Goal: Transaction & Acquisition: Purchase product/service

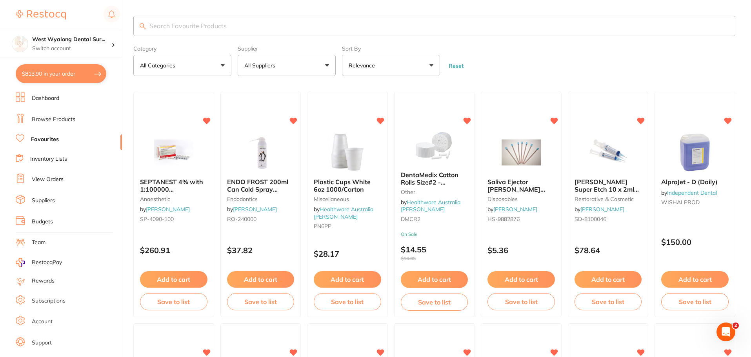
drag, startPoint x: 73, startPoint y: 121, endPoint x: 125, endPoint y: 38, distance: 97.3
click at [73, 121] on link "Browse Products" at bounding box center [54, 120] width 44 height 8
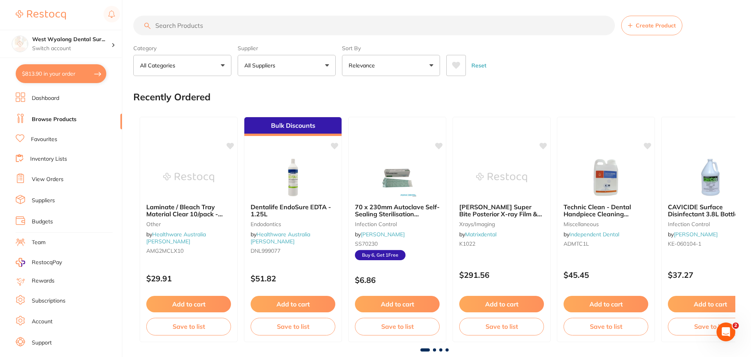
click at [193, 25] on input "search" at bounding box center [374, 26] width 482 height 20
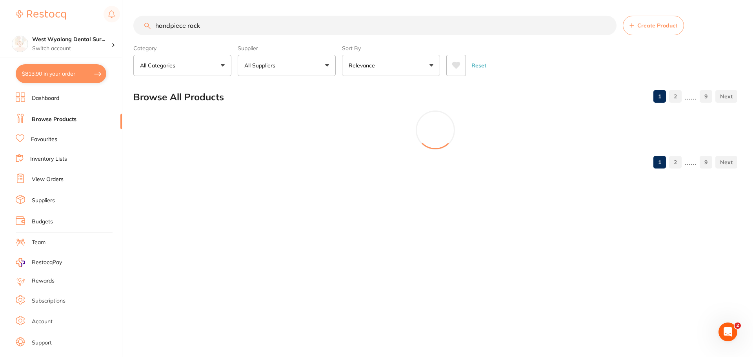
type input "handpiece rack"
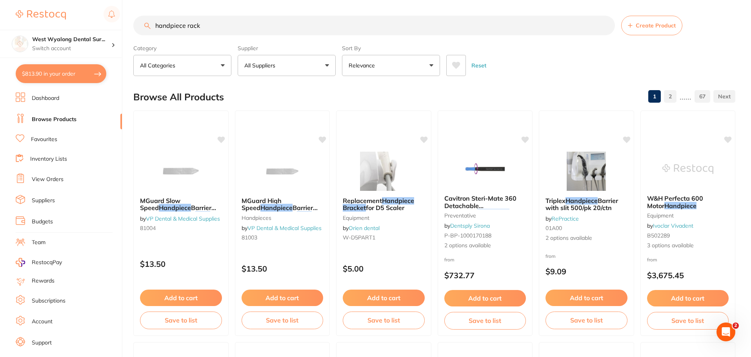
click at [609, 29] on input "handpiece rack" at bounding box center [374, 26] width 482 height 20
click at [606, 26] on input "handpiece rack" at bounding box center [374, 26] width 482 height 20
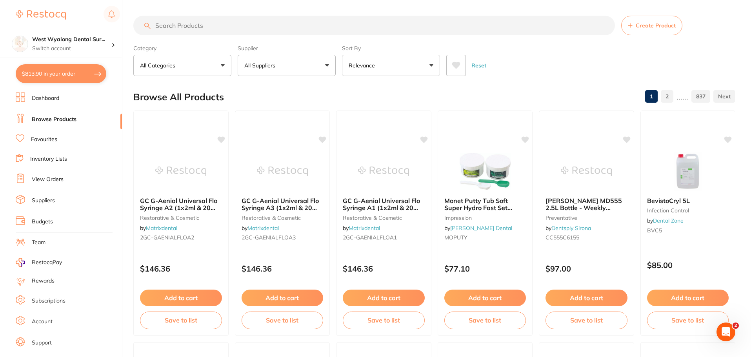
click at [49, 140] on link "Favourites" at bounding box center [44, 140] width 26 height 8
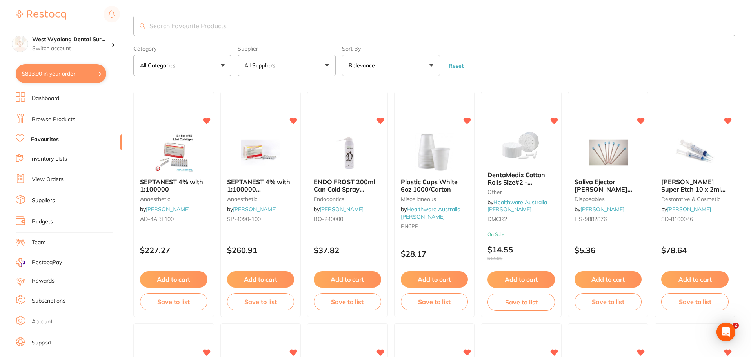
click at [165, 30] on input "search" at bounding box center [434, 26] width 602 height 20
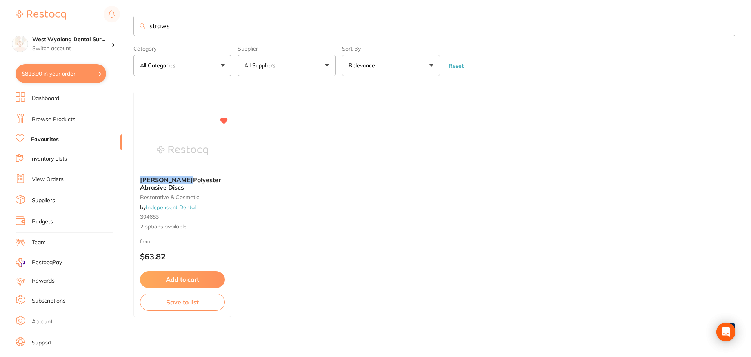
drag, startPoint x: 188, startPoint y: 29, endPoint x: 134, endPoint y: 27, distance: 53.8
click at [134, 27] on input "straws" at bounding box center [434, 26] width 602 height 20
type input "suction straws"
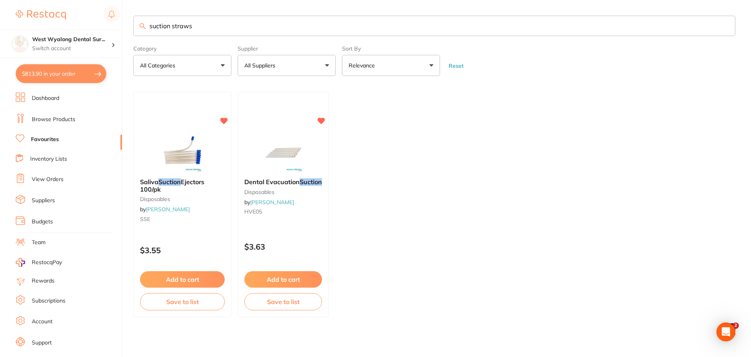
drag, startPoint x: 284, startPoint y: 195, endPoint x: 282, endPoint y: 200, distance: 5.8
click at [284, 195] on small "disposables" at bounding box center [283, 192] width 78 height 6
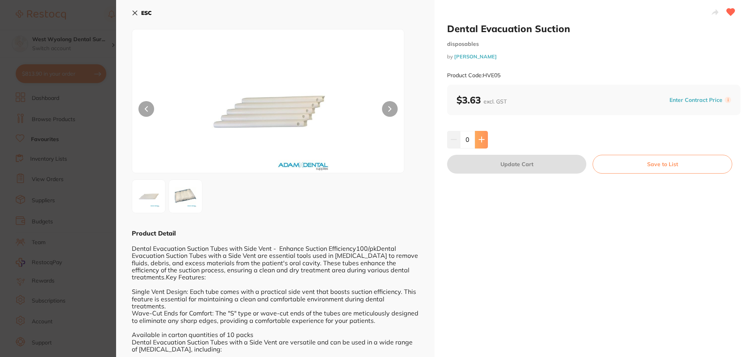
click at [481, 135] on button at bounding box center [481, 139] width 13 height 17
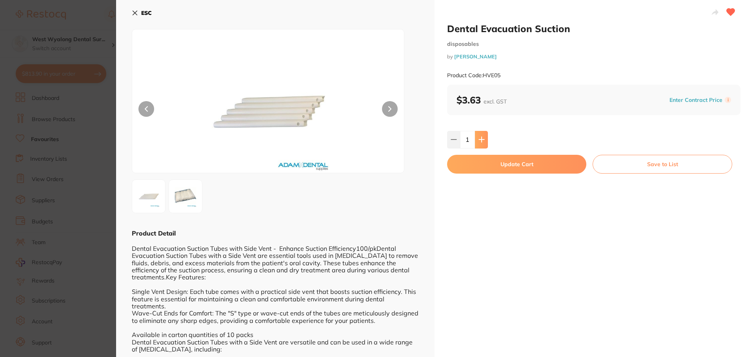
click at [481, 135] on button at bounding box center [481, 139] width 13 height 17
type input "4"
click at [543, 170] on button "Update Cart" at bounding box center [516, 164] width 139 height 19
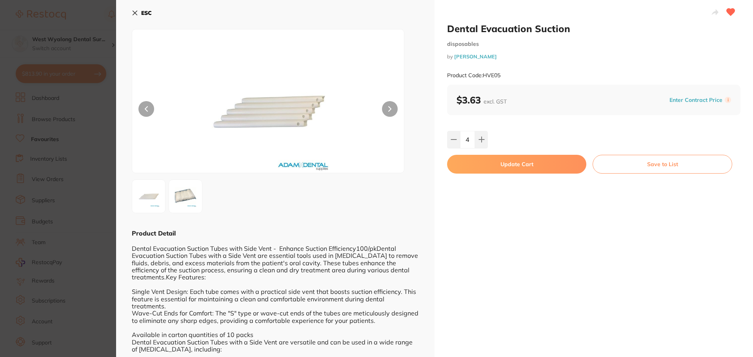
checkbox input "false"
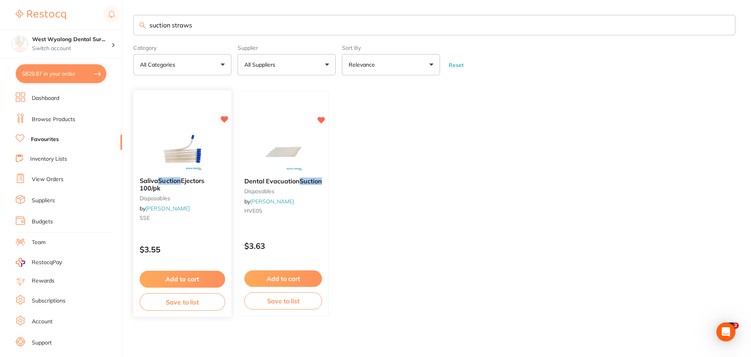
click at [183, 277] on button "Add to cart" at bounding box center [183, 279] width 86 height 17
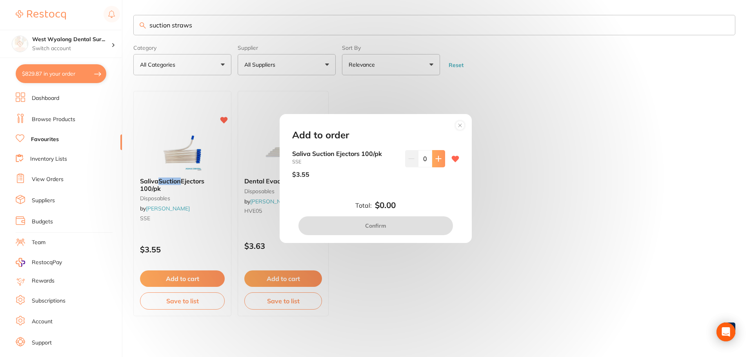
click at [436, 160] on icon at bounding box center [439, 159] width 6 height 6
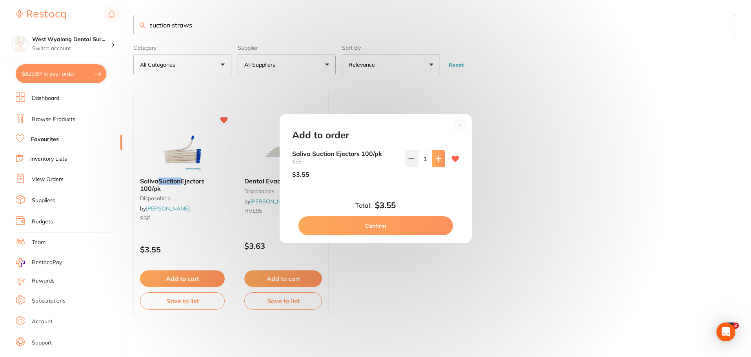
click at [436, 160] on icon at bounding box center [439, 159] width 6 height 6
type input "2"
click at [378, 226] on button "Confirm" at bounding box center [376, 226] width 155 height 19
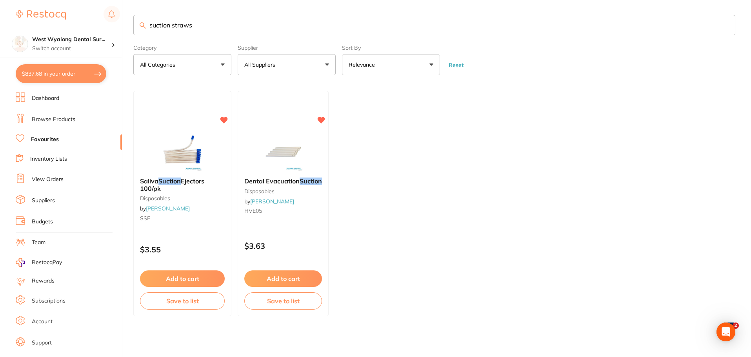
drag, startPoint x: 53, startPoint y: 68, endPoint x: 331, endPoint y: 177, distance: 298.7
click at [53, 68] on button "$837.68 in your order" at bounding box center [61, 73] width 91 height 19
checkbox input "true"
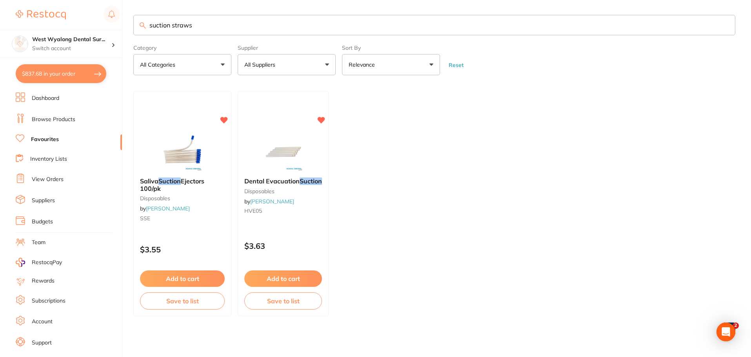
checkbox input "true"
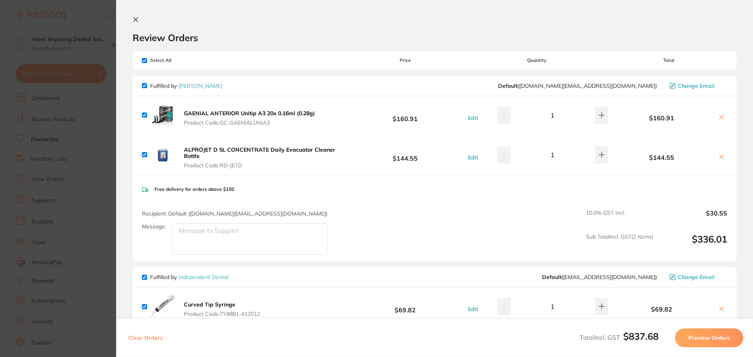
click at [133, 20] on icon at bounding box center [136, 19] width 6 height 6
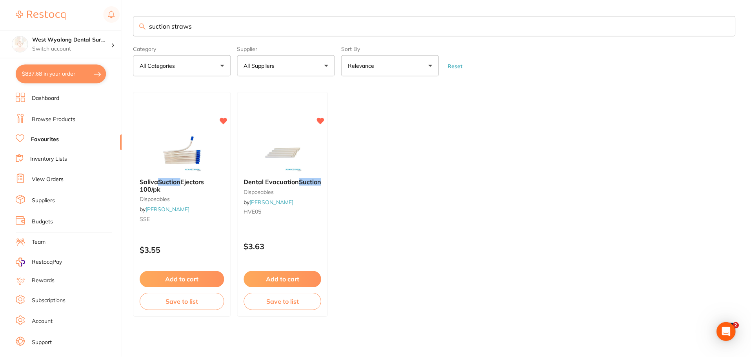
scroll to position [1, 0]
click at [53, 119] on link "Browse Products" at bounding box center [54, 120] width 44 height 8
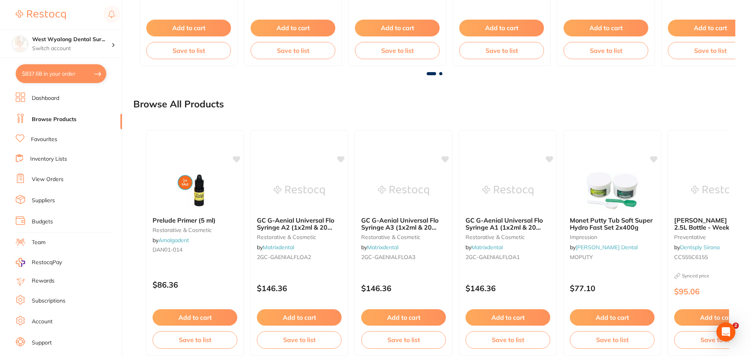
scroll to position [599, 0]
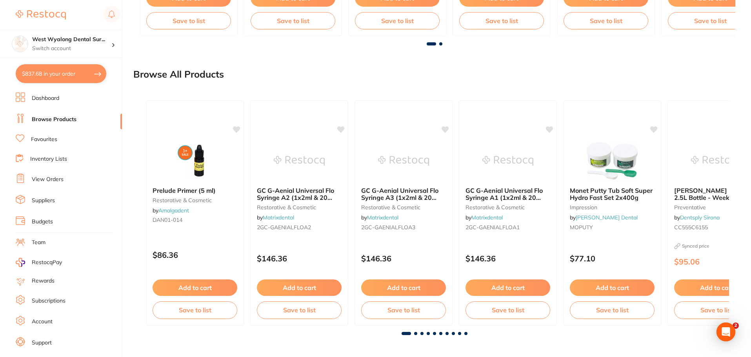
click at [414, 335] on span at bounding box center [415, 333] width 3 height 3
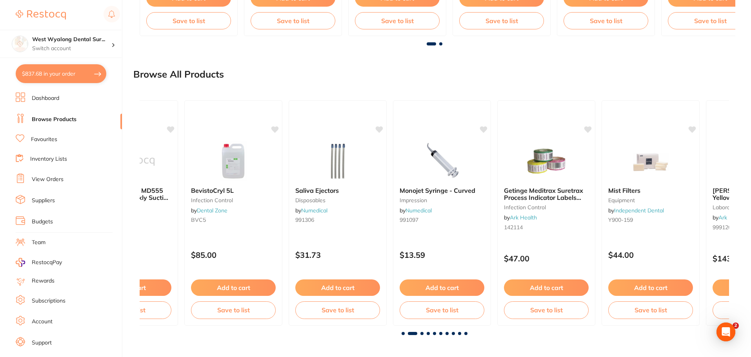
scroll to position [0, 590]
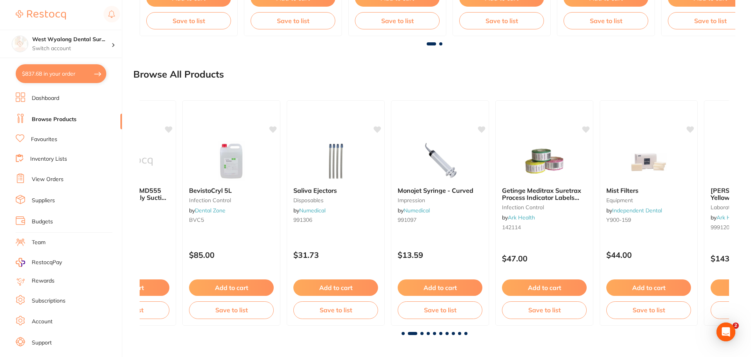
click at [45, 137] on link "Favourites" at bounding box center [44, 140] width 26 height 8
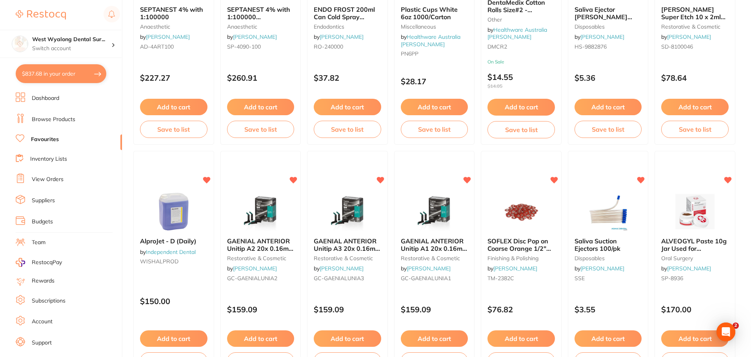
scroll to position [172, 0]
click at [75, 120] on li "Browse Products" at bounding box center [69, 120] width 106 height 12
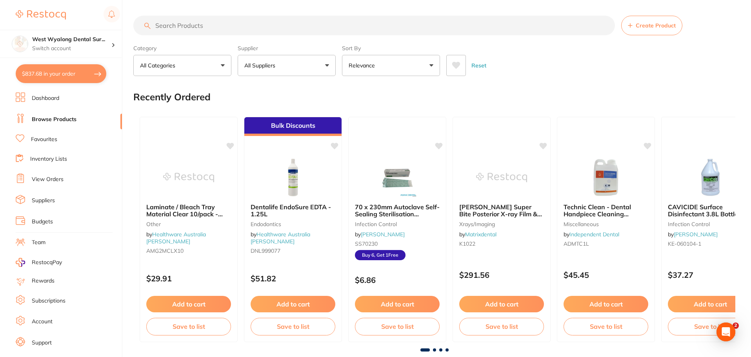
click at [226, 24] on input "search" at bounding box center [374, 26] width 482 height 20
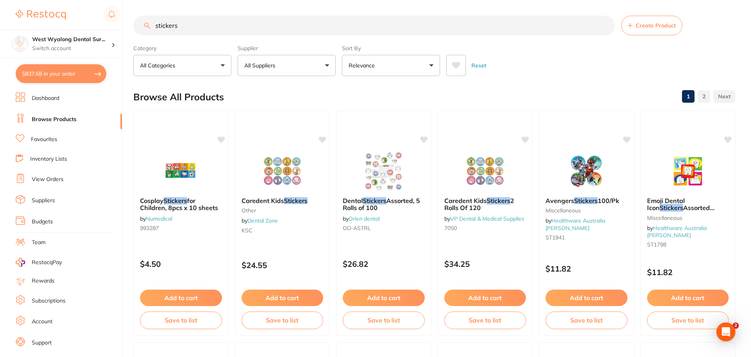
click at [153, 27] on input "stickers" at bounding box center [374, 26] width 482 height 20
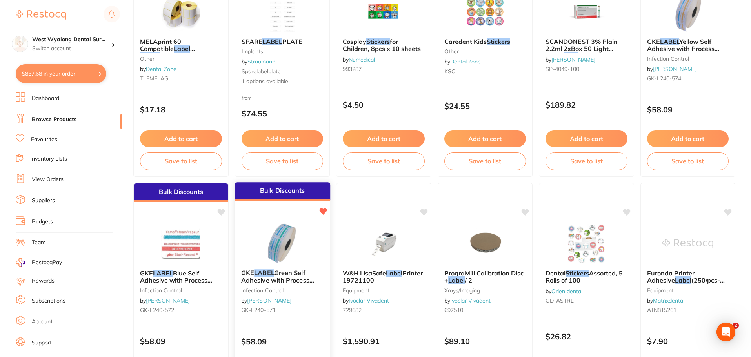
scroll to position [235, 0]
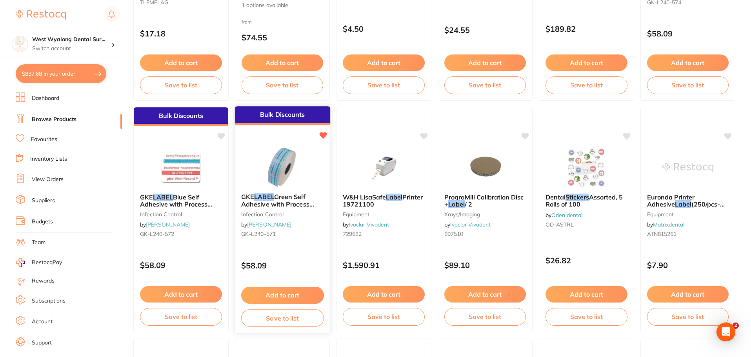
type input "Label stickers"
click at [282, 201] on span "Green Self Adhesive with Process Indicator x 750" at bounding box center [278, 204] width 72 height 22
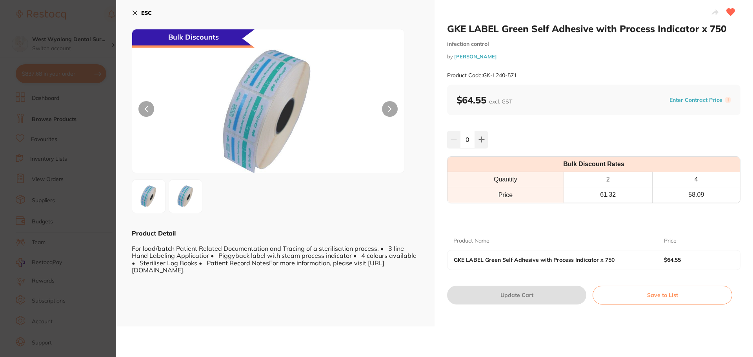
scroll to position [0, 0]
click at [483, 137] on icon at bounding box center [482, 140] width 6 height 6
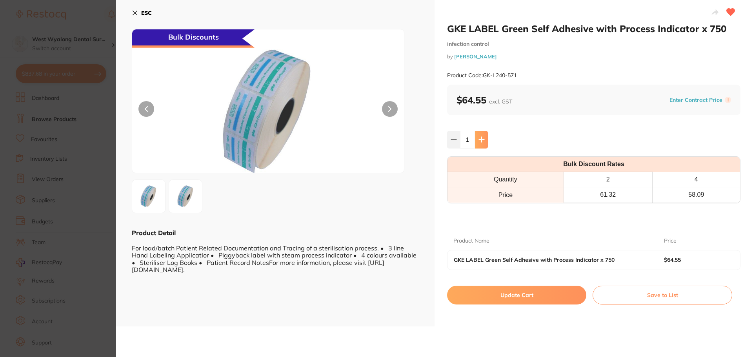
click at [483, 137] on icon at bounding box center [482, 140] width 6 height 6
type input "2"
click at [511, 298] on button "Update Cart" at bounding box center [516, 295] width 139 height 19
checkbox input "false"
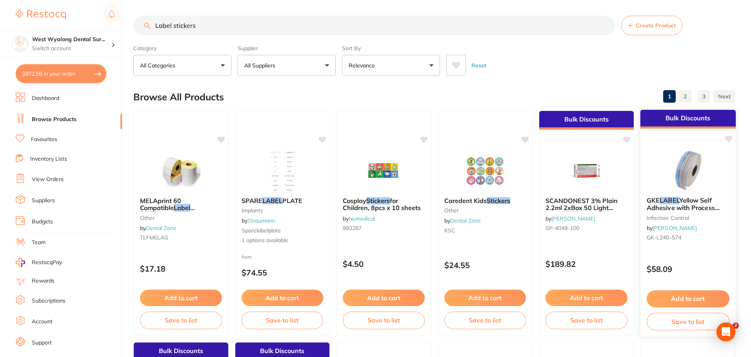
click at [660, 187] on div at bounding box center [687, 171] width 95 height 40
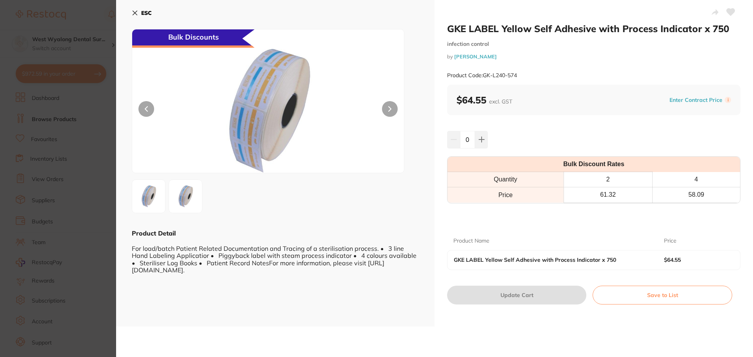
click at [135, 13] on icon at bounding box center [135, 13] width 4 height 4
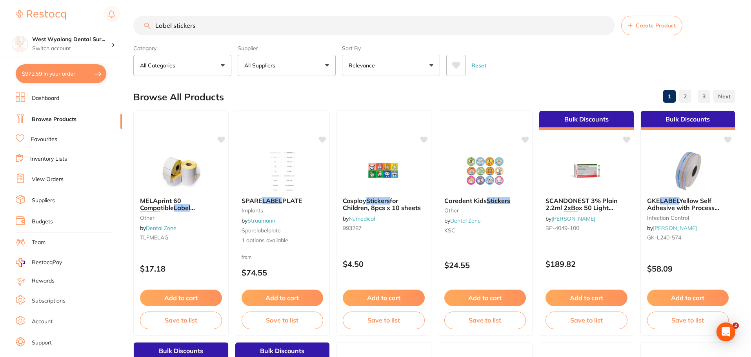
click at [683, 98] on link "2" at bounding box center [685, 97] width 13 height 16
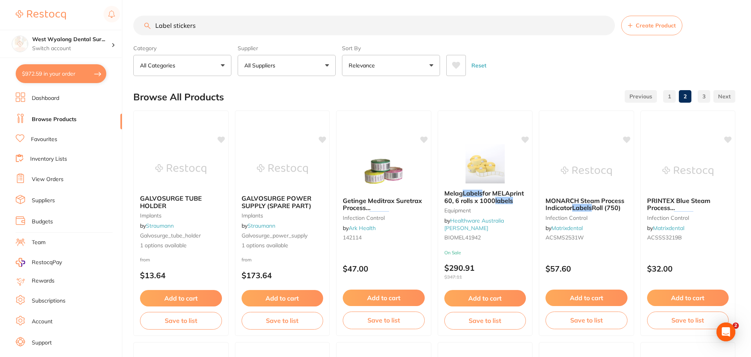
click at [225, 66] on button "All Categories" at bounding box center [182, 65] width 98 height 21
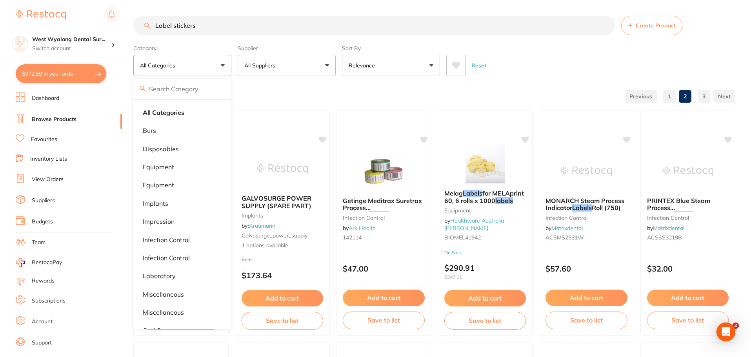
drag, startPoint x: 204, startPoint y: 25, endPoint x: 146, endPoint y: 24, distance: 57.7
click at [146, 24] on div "Label stickers Create Product" at bounding box center [434, 26] width 602 height 20
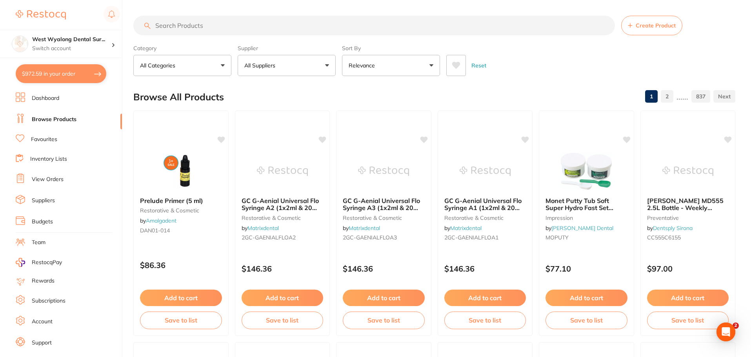
click at [219, 64] on button "All Categories" at bounding box center [182, 65] width 98 height 21
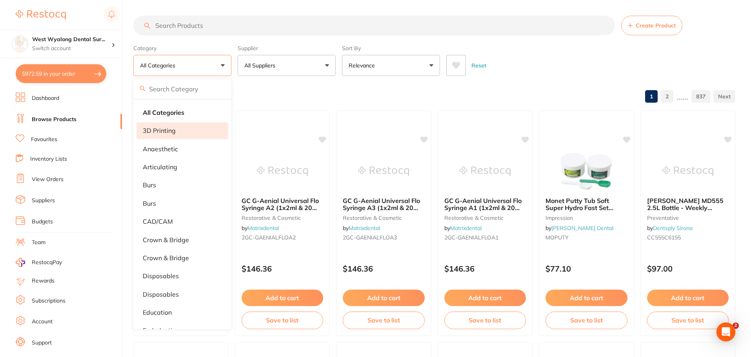
click at [180, 129] on li "3D Printing" at bounding box center [183, 130] width 92 height 16
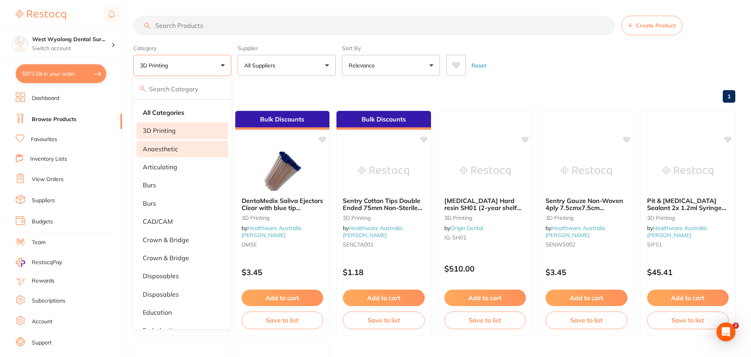
click at [178, 151] on li "anaesthetic" at bounding box center [183, 149] width 92 height 16
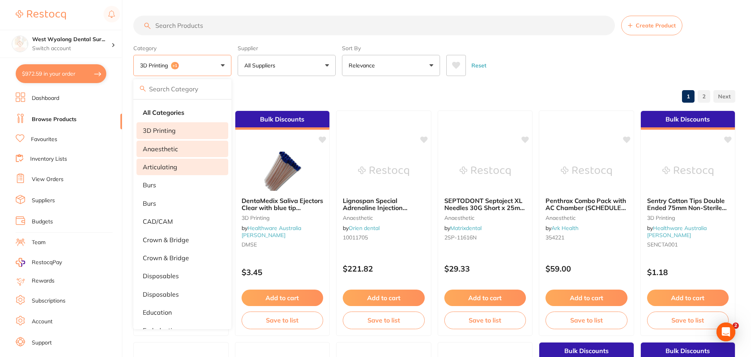
click at [166, 167] on p "articulating" at bounding box center [160, 167] width 35 height 7
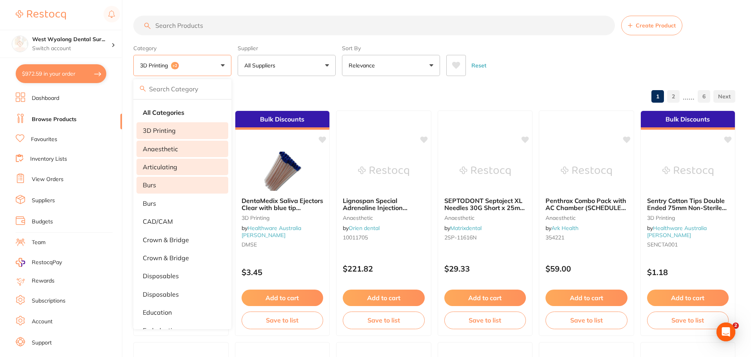
click at [153, 184] on p "burs" at bounding box center [149, 185] width 13 height 7
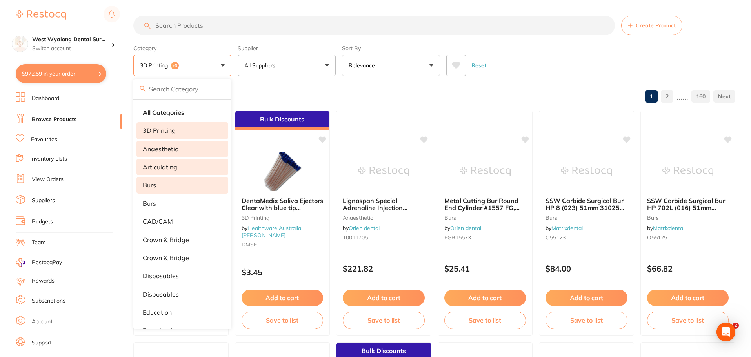
click at [171, 146] on p "anaesthetic" at bounding box center [160, 149] width 35 height 7
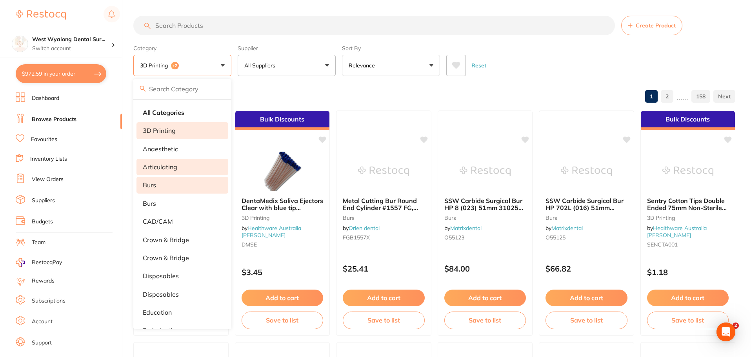
click at [175, 164] on p "articulating" at bounding box center [160, 167] width 35 height 7
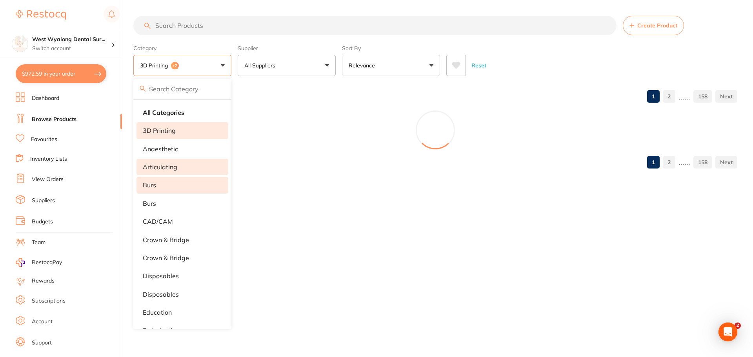
click at [177, 181] on li "burs" at bounding box center [183, 185] width 92 height 16
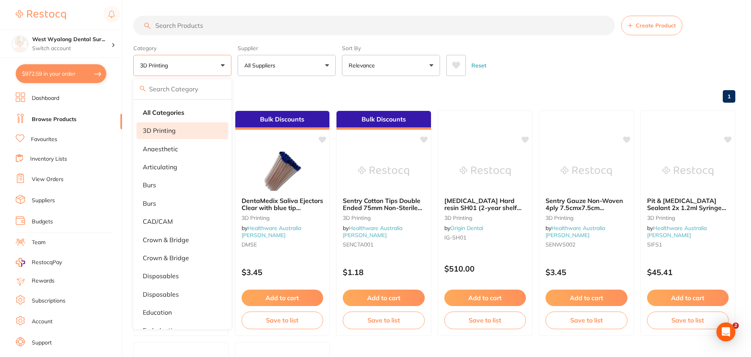
click at [179, 130] on li "3D Printing" at bounding box center [183, 130] width 92 height 16
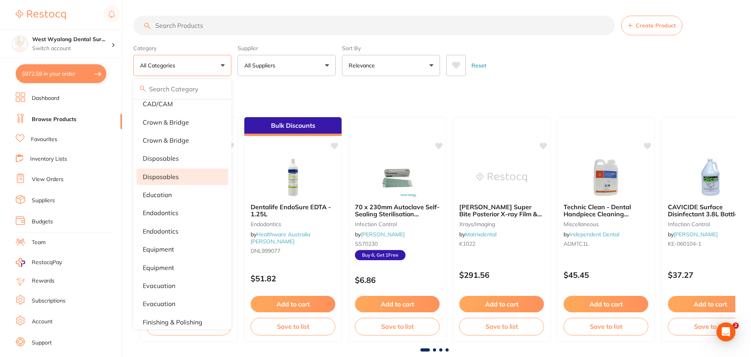
click at [167, 182] on li "Disposables" at bounding box center [183, 177] width 92 height 16
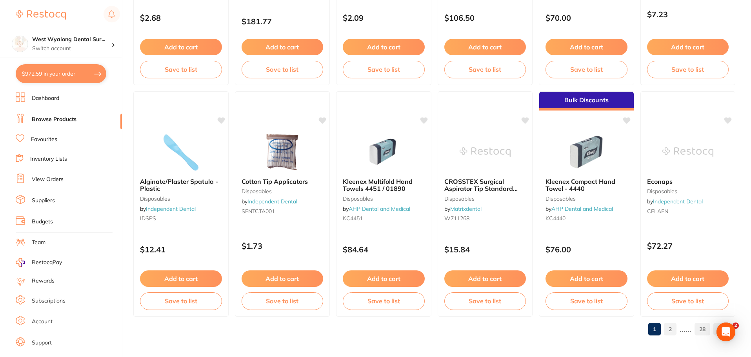
scroll to position [1875, 0]
click at [670, 328] on link "2" at bounding box center [670, 329] width 13 height 16
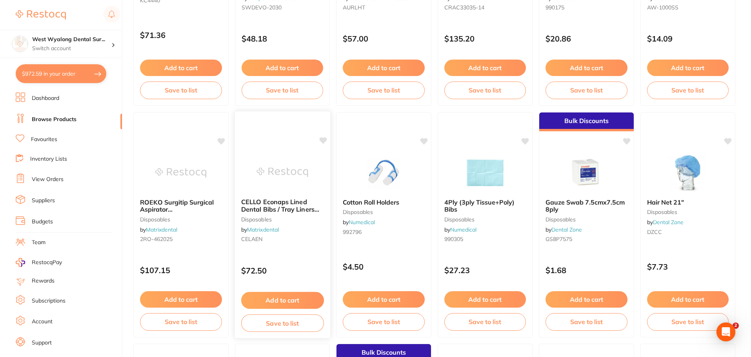
scroll to position [706, 0]
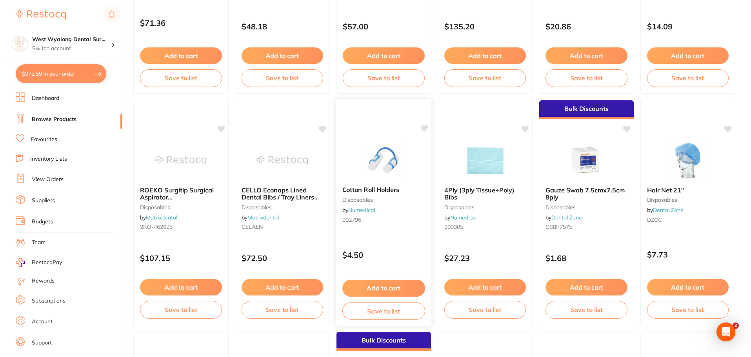
click at [372, 188] on span "Cotton Roll Holders" at bounding box center [371, 190] width 57 height 8
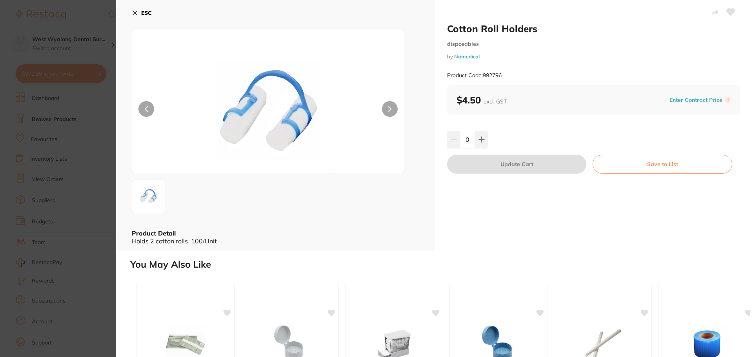
click at [385, 109] on button at bounding box center [390, 109] width 16 height 16
click at [135, 13] on icon at bounding box center [135, 13] width 4 height 4
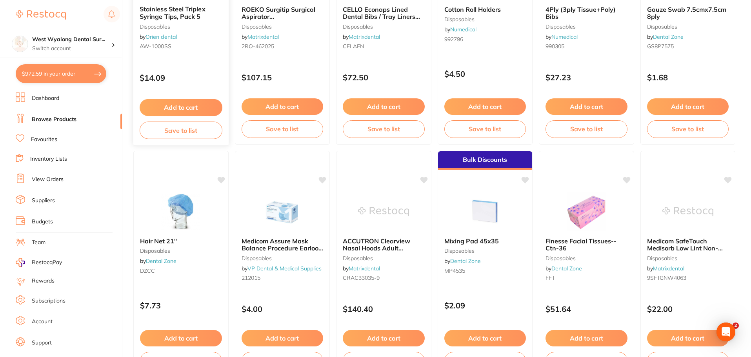
scroll to position [942, 0]
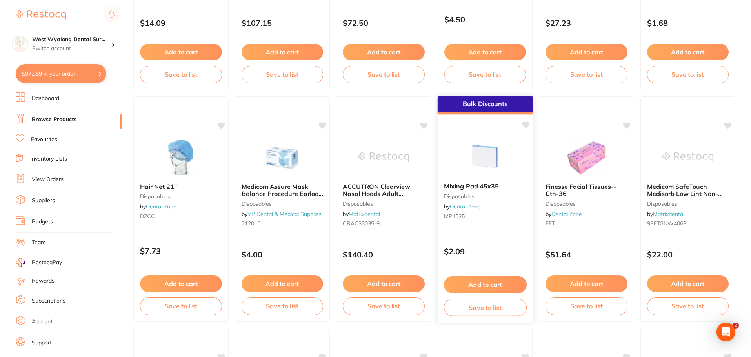
click at [493, 286] on button "Add to cart" at bounding box center [485, 285] width 83 height 17
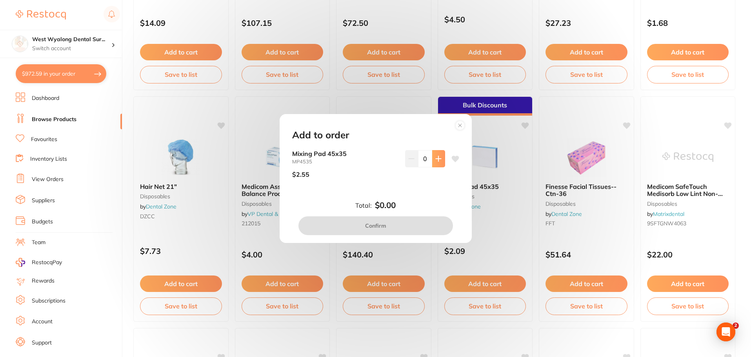
scroll to position [0, 0]
click at [438, 159] on icon at bounding box center [438, 158] width 5 height 5
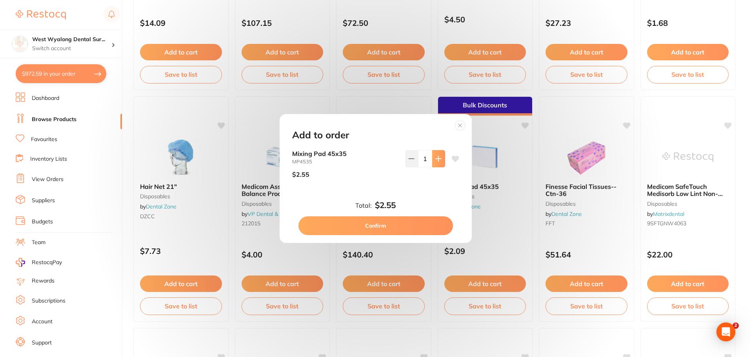
click at [437, 159] on icon at bounding box center [438, 158] width 5 height 5
type input "2"
click at [392, 228] on button "Confirm" at bounding box center [376, 226] width 155 height 19
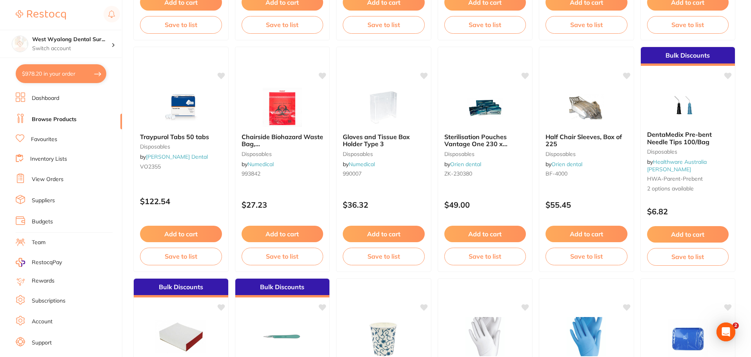
scroll to position [1875, 0]
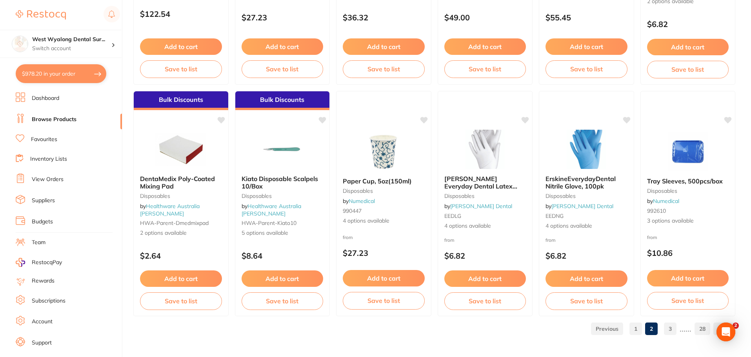
click at [674, 330] on link "3" at bounding box center [670, 329] width 13 height 16
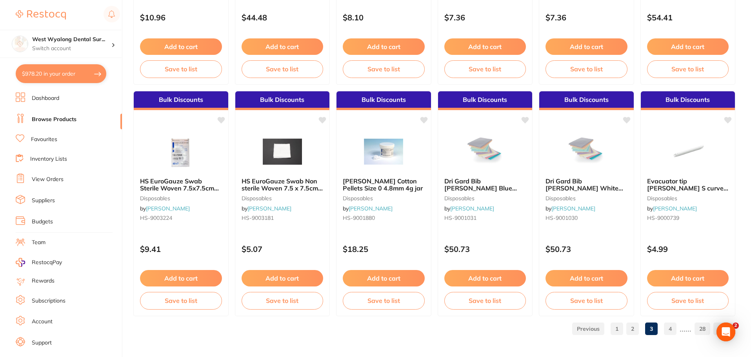
click at [668, 331] on link "4" at bounding box center [670, 329] width 13 height 16
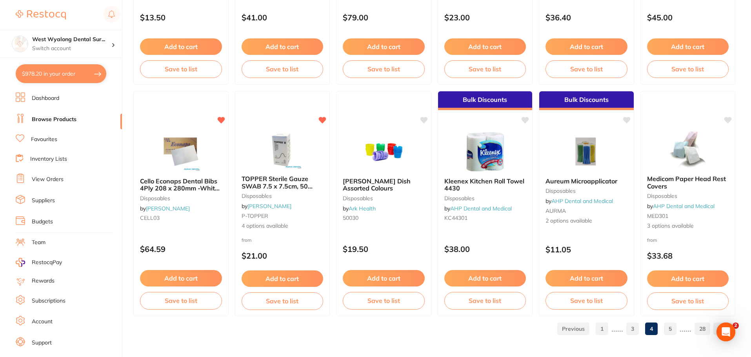
click at [671, 329] on link "5" at bounding box center [670, 329] width 13 height 16
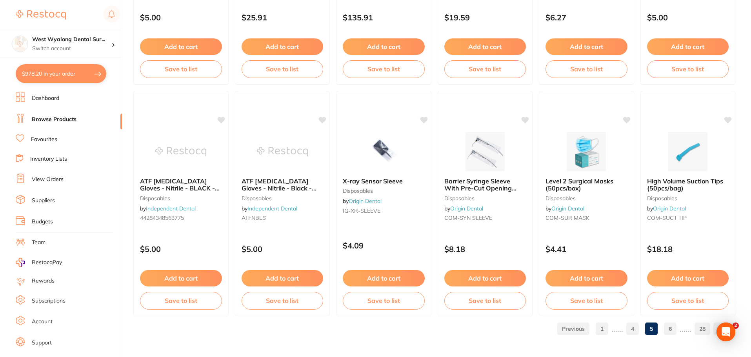
drag, startPoint x: 66, startPoint y: 73, endPoint x: 98, endPoint y: 89, distance: 36.0
click at [66, 73] on button "$978.20 in your order" at bounding box center [61, 73] width 91 height 19
checkbox input "true"
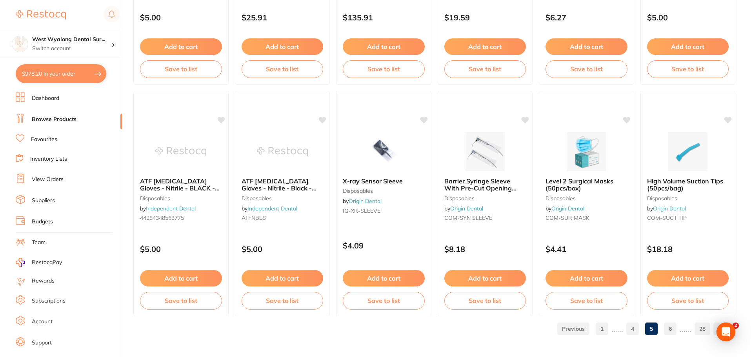
checkbox input "true"
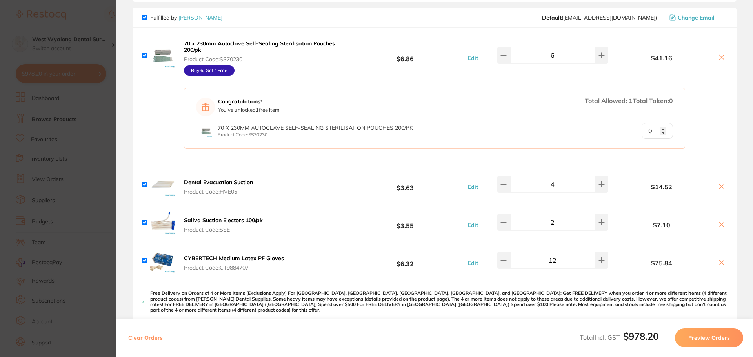
scroll to position [549, 0]
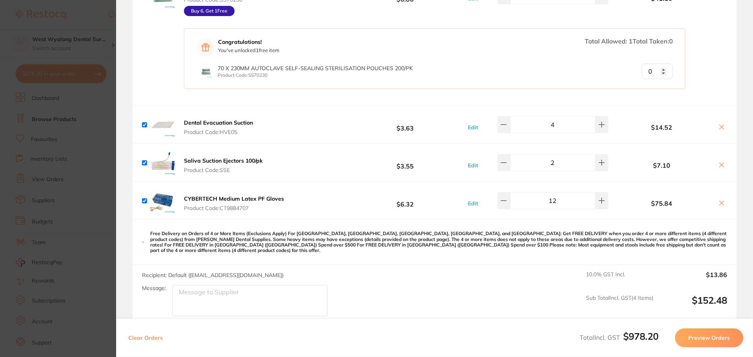
click at [719, 162] on icon at bounding box center [722, 165] width 6 height 6
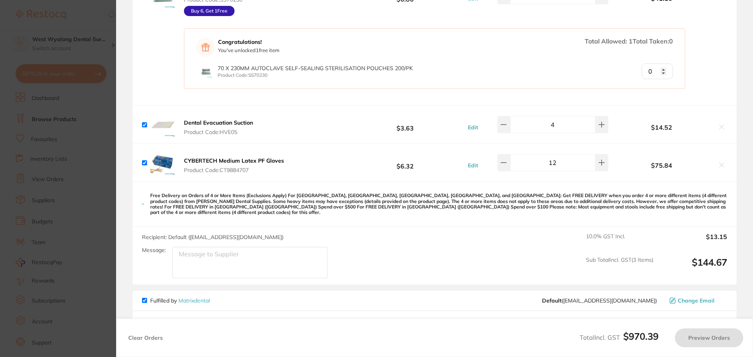
checkbox input "true"
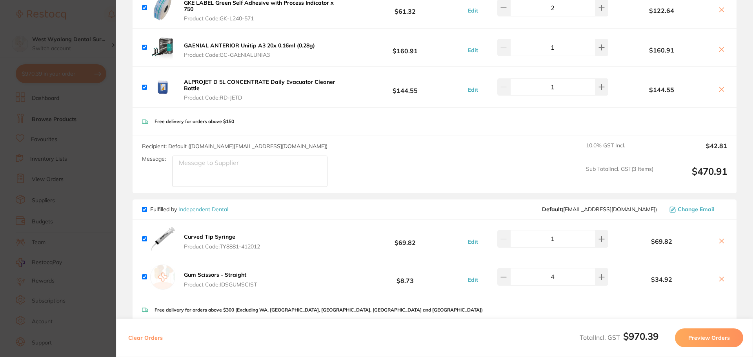
scroll to position [0, 0]
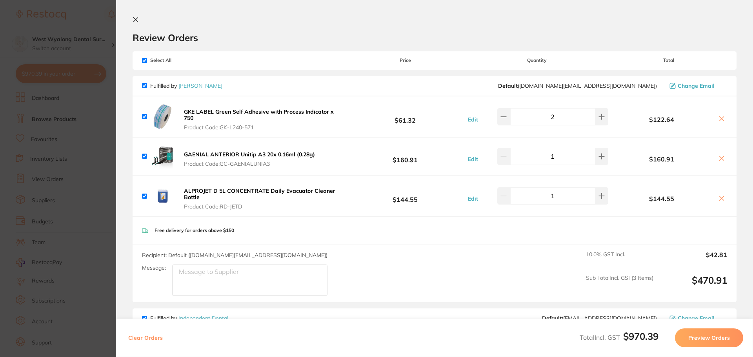
click at [137, 19] on icon at bounding box center [136, 19] width 6 height 6
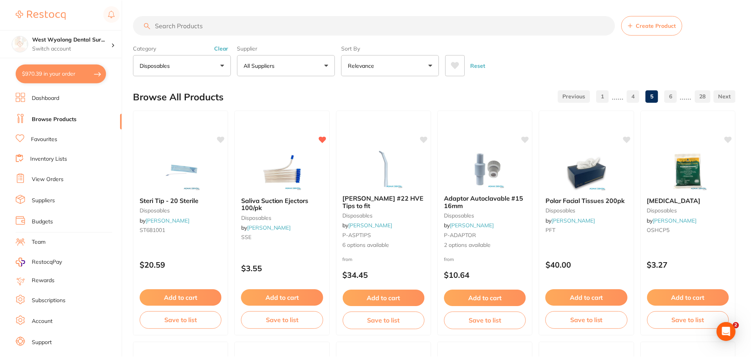
scroll to position [1875, 0]
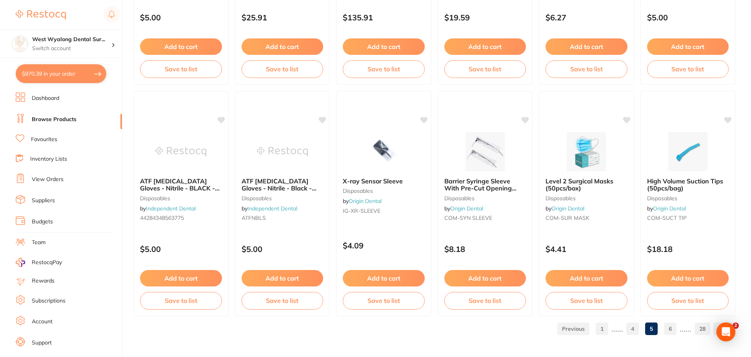
click at [669, 328] on link "6" at bounding box center [670, 329] width 13 height 16
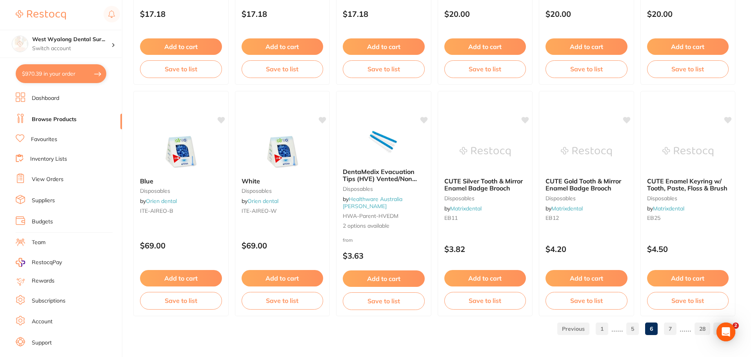
click at [669, 325] on link "7" at bounding box center [670, 329] width 13 height 16
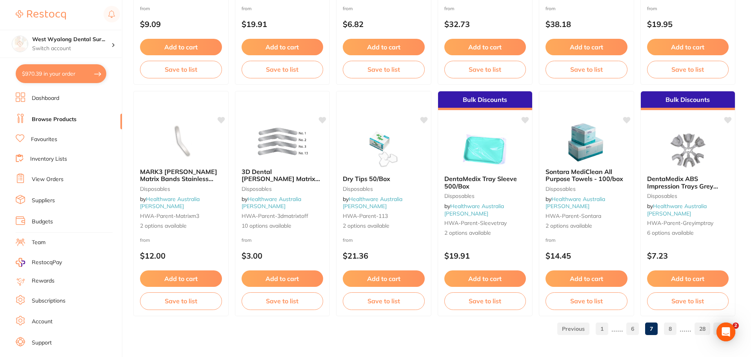
click at [673, 330] on link "8" at bounding box center [670, 329] width 13 height 16
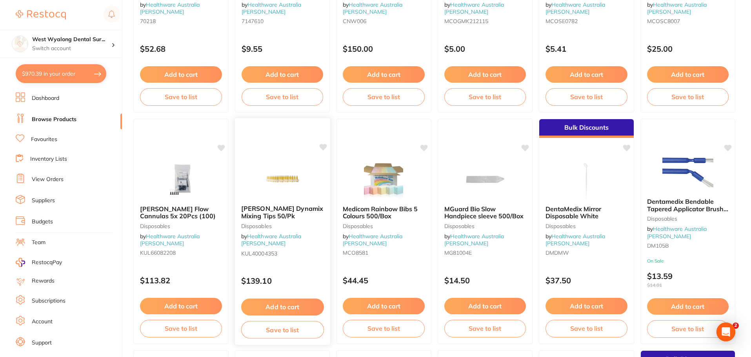
scroll to position [1365, 0]
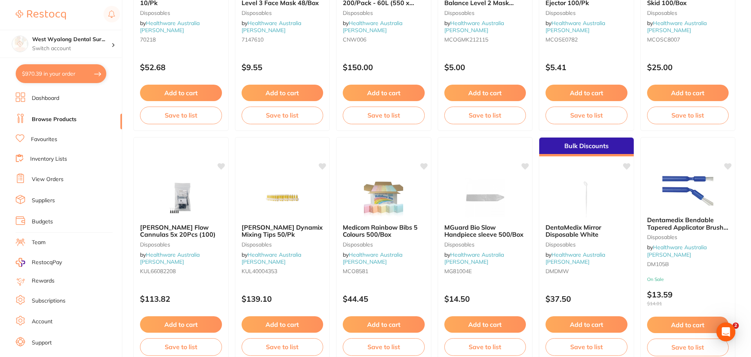
drag, startPoint x: 290, startPoint y: 253, endPoint x: 347, endPoint y: 237, distance: 59.2
click at [352, 231] on span "Medicom Rainbow Bibs 5 Colours 500/Box" at bounding box center [380, 231] width 75 height 15
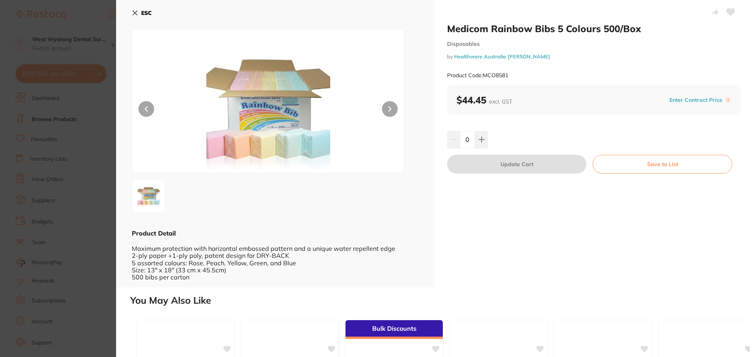
click at [133, 11] on icon at bounding box center [135, 13] width 6 height 6
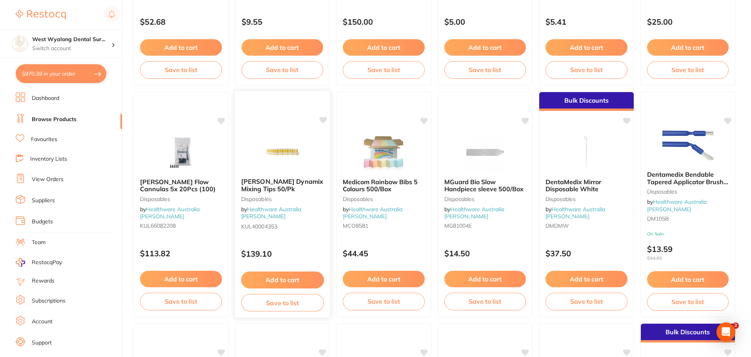
scroll to position [1522, 0]
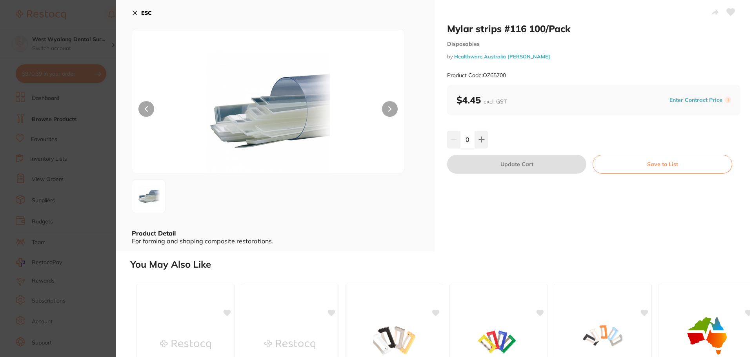
click at [135, 11] on icon at bounding box center [135, 13] width 6 height 6
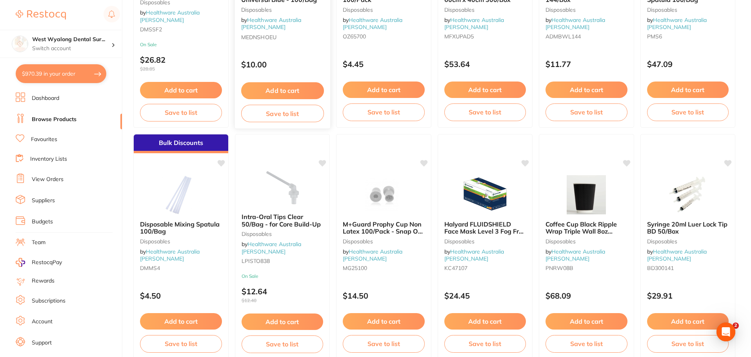
scroll to position [1875, 0]
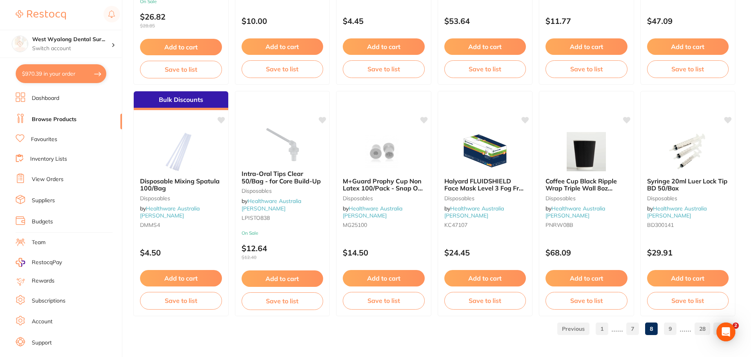
click at [670, 331] on link "9" at bounding box center [670, 329] width 13 height 16
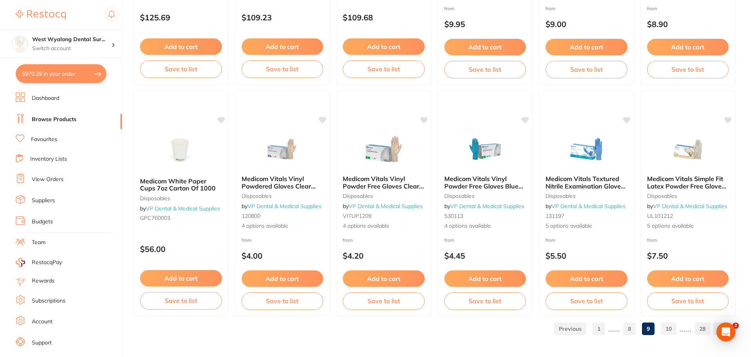
click at [669, 329] on link "10" at bounding box center [669, 329] width 16 height 16
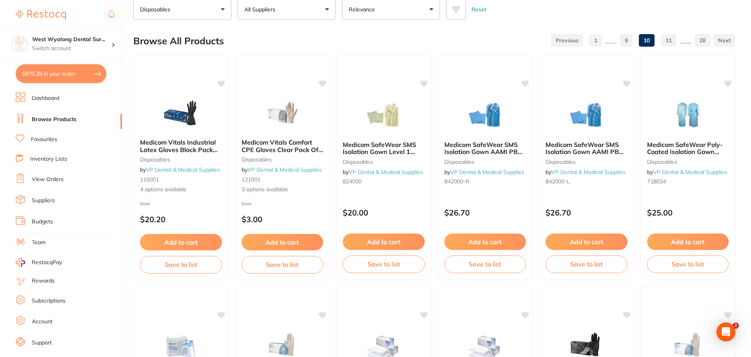
scroll to position [0, 0]
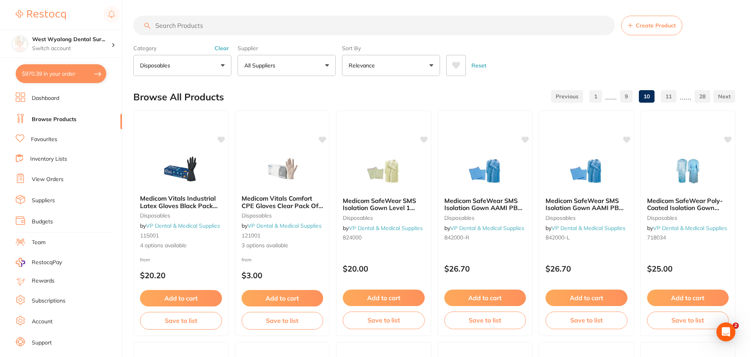
click at [189, 23] on input "search" at bounding box center [374, 26] width 482 height 20
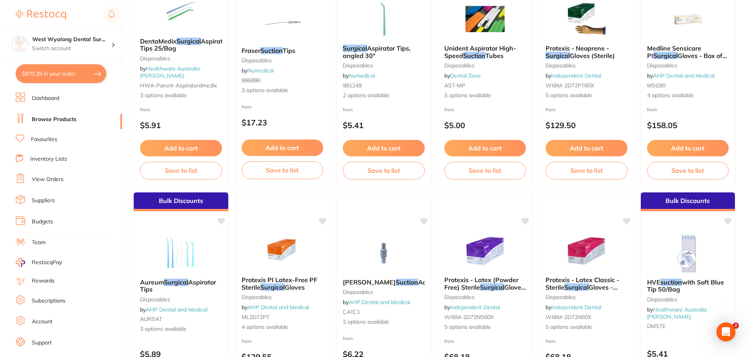
scroll to position [392, 0]
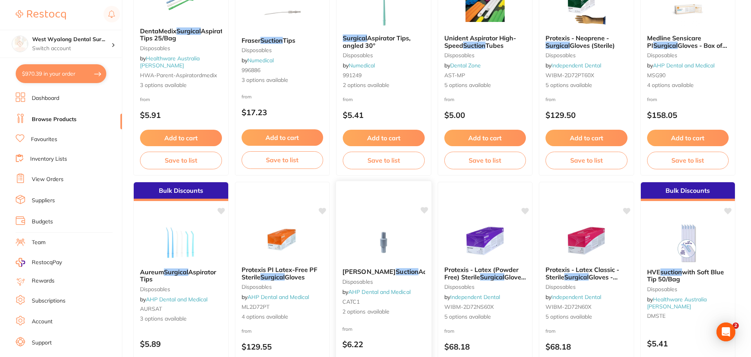
type input "surgical suction"
drag, startPoint x: 356, startPoint y: 268, endPoint x: 356, endPoint y: 275, distance: 6.7
click at [356, 268] on span "Cattani" at bounding box center [369, 272] width 53 height 8
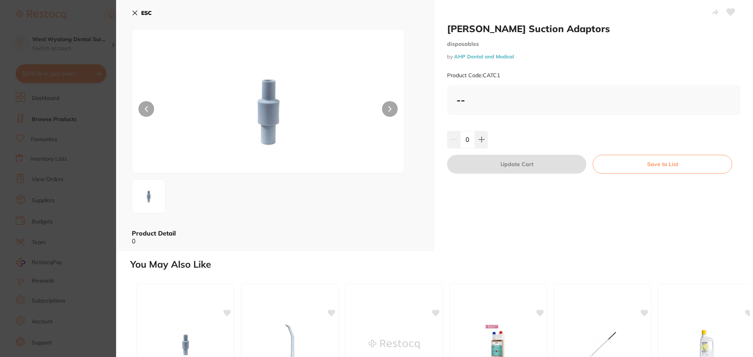
click at [389, 111] on icon at bounding box center [389, 108] width 3 height 5
click at [391, 112] on button at bounding box center [390, 109] width 16 height 16
click at [133, 11] on icon at bounding box center [135, 13] width 4 height 4
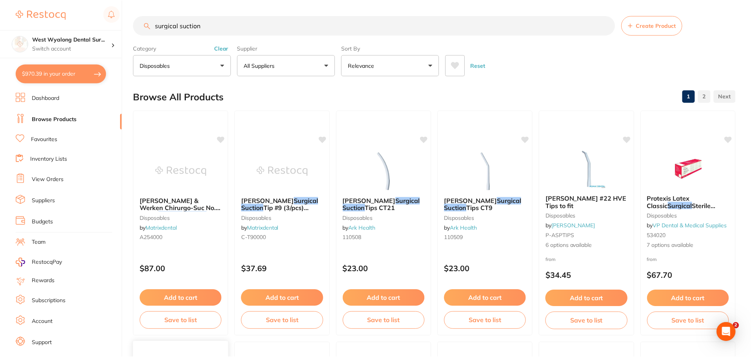
scroll to position [392, 0]
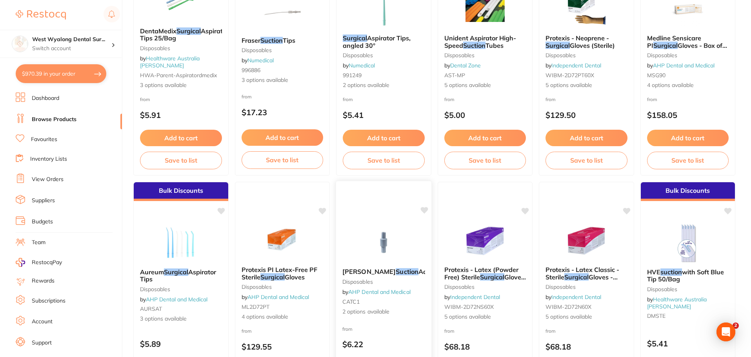
click at [383, 278] on div "Cattani Suction Adaptors disposables by AHP Dental and Medical CATC1 2 options …" at bounding box center [383, 292] width 95 height 60
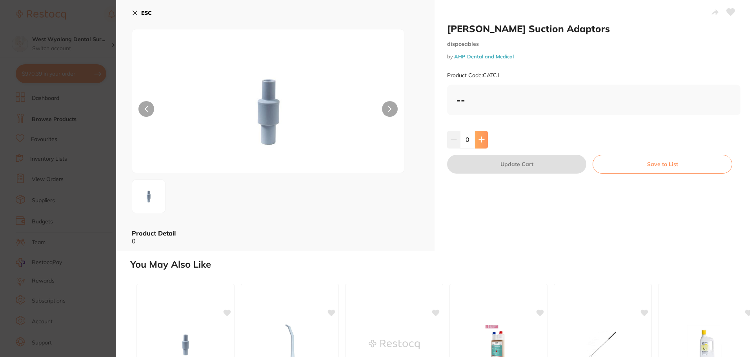
click at [480, 140] on icon at bounding box center [481, 139] width 5 height 5
type input "2"
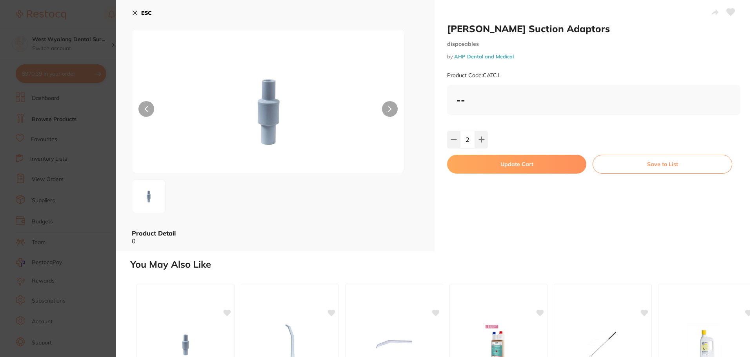
click at [485, 172] on button "Update Cart" at bounding box center [516, 164] width 139 height 19
checkbox input "false"
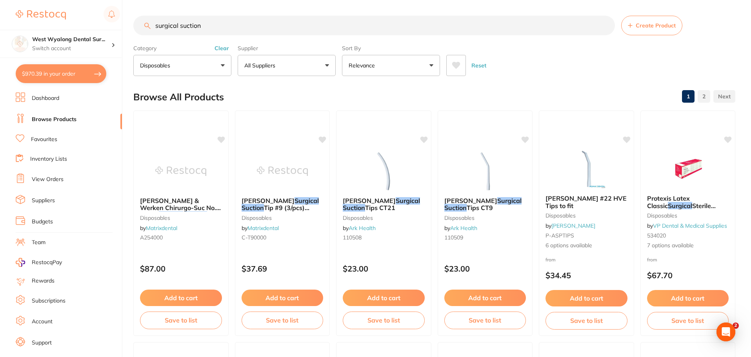
click at [606, 26] on input "surgical suction" at bounding box center [374, 26] width 482 height 20
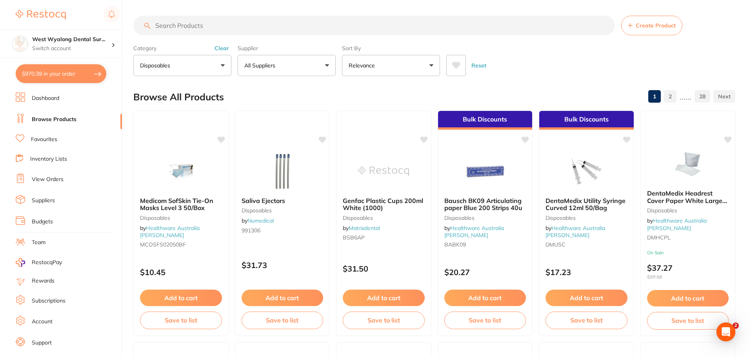
click at [223, 66] on button "Disposables" at bounding box center [182, 65] width 98 height 21
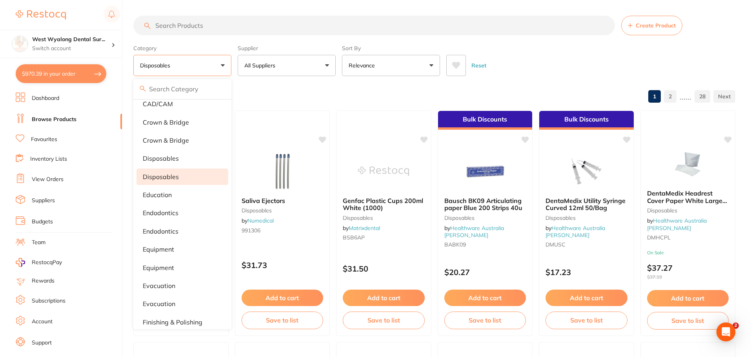
click at [174, 178] on p "Disposables" at bounding box center [161, 176] width 36 height 7
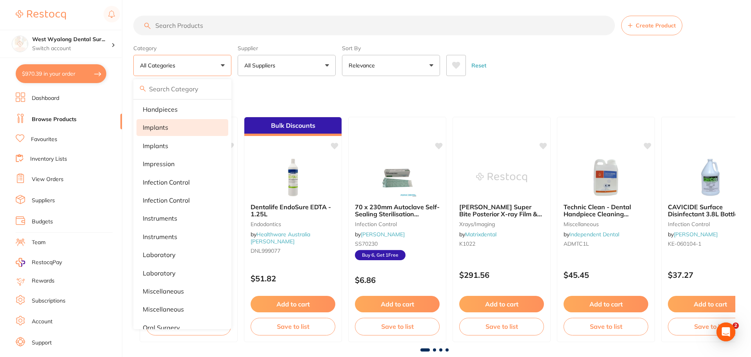
scroll to position [392, 0]
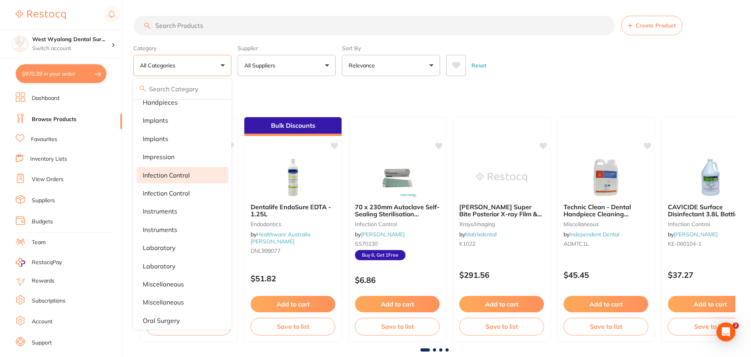
click at [176, 172] on li "infection control" at bounding box center [183, 175] width 92 height 16
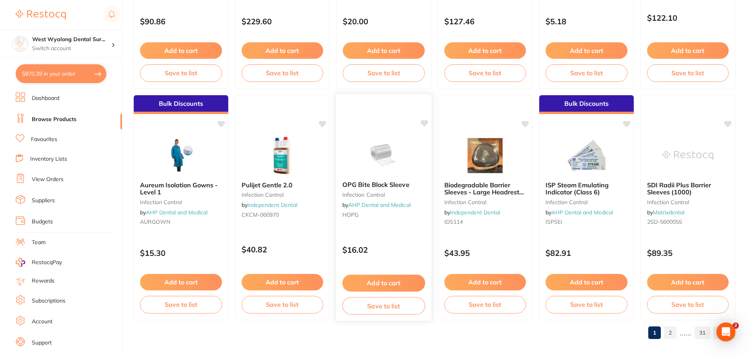
scroll to position [1875, 0]
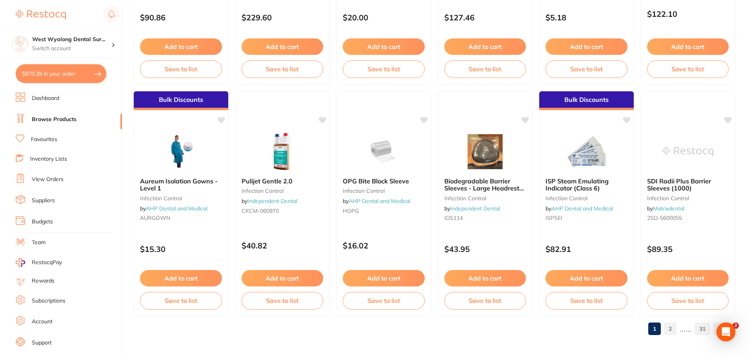
click at [671, 330] on link "2" at bounding box center [670, 329] width 13 height 16
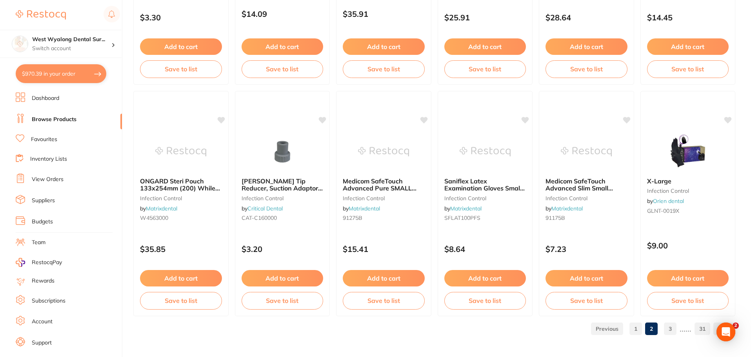
click at [45, 71] on button "$970.39 in your order" at bounding box center [61, 73] width 91 height 19
checkbox input "true"
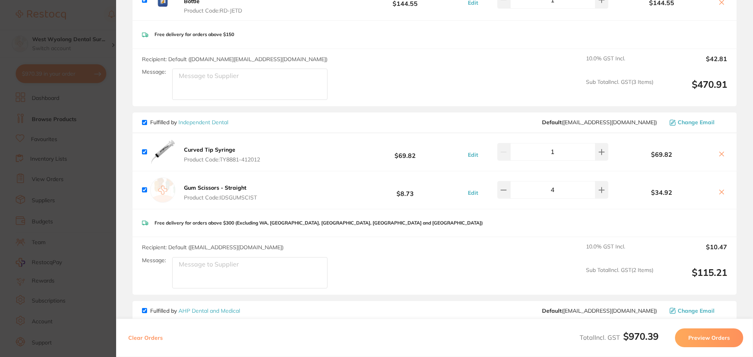
scroll to position [353, 0]
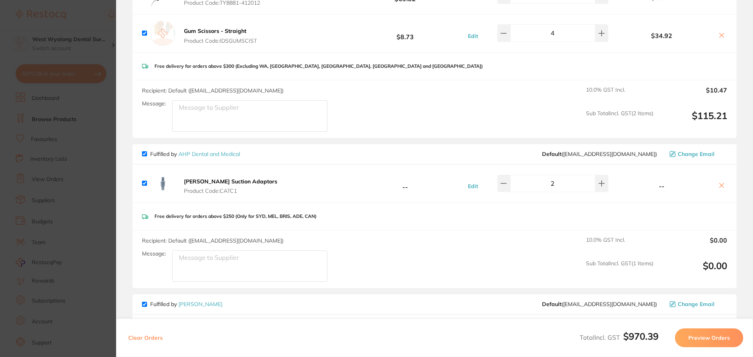
click at [720, 184] on icon at bounding box center [722, 186] width 4 height 4
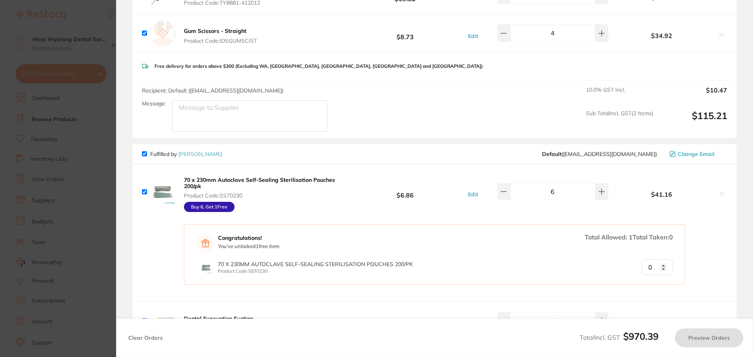
checkbox input "true"
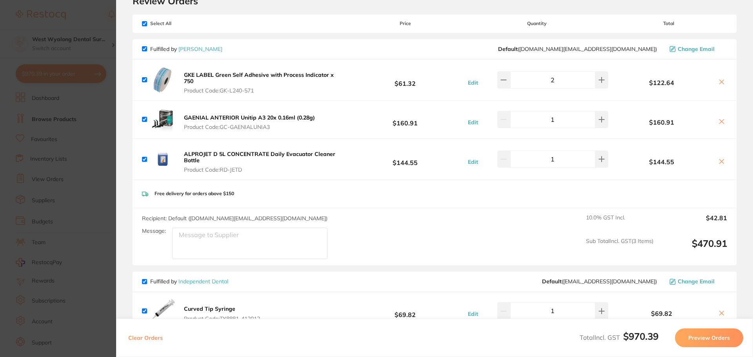
scroll to position [0, 0]
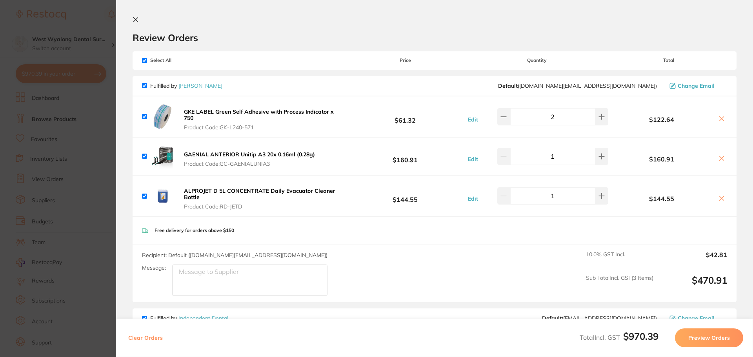
click at [140, 18] on button at bounding box center [137, 19] width 9 height 7
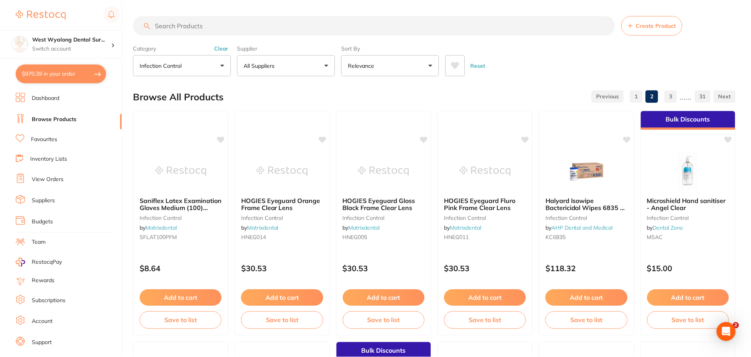
scroll to position [1875, 0]
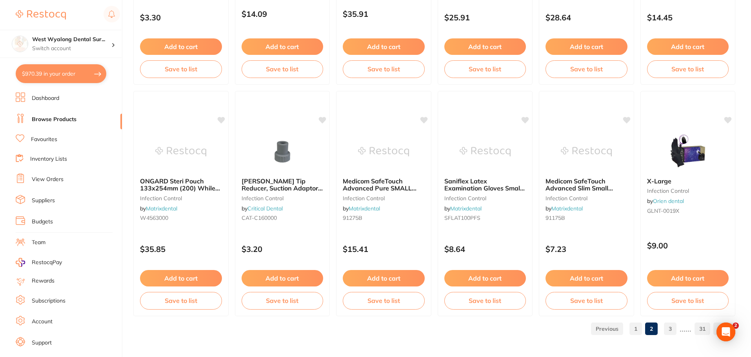
click at [672, 327] on link "3" at bounding box center [670, 329] width 13 height 16
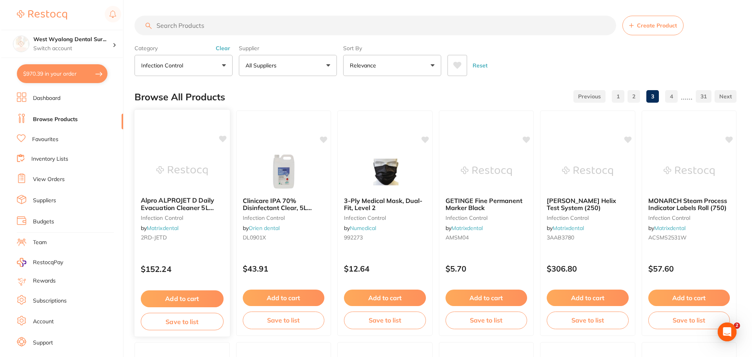
scroll to position [0, 0]
drag, startPoint x: 599, startPoint y: 202, endPoint x: 564, endPoint y: 251, distance: 59.3
click at [599, 202] on span "TST Browne Helix Test System (250)" at bounding box center [580, 204] width 69 height 15
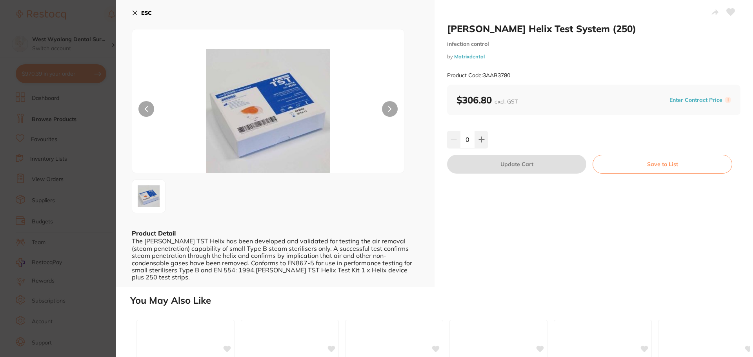
click at [137, 13] on icon at bounding box center [135, 13] width 6 height 6
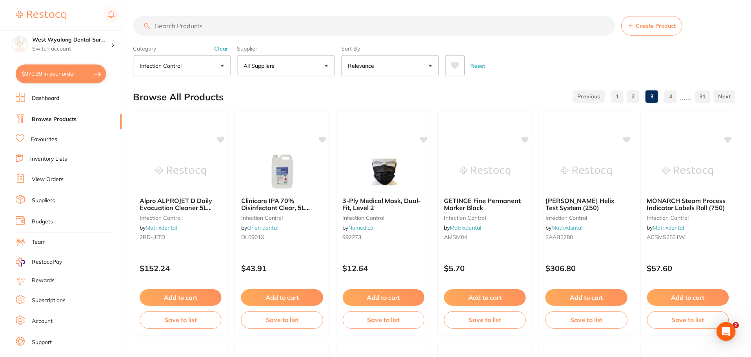
scroll to position [1875, 0]
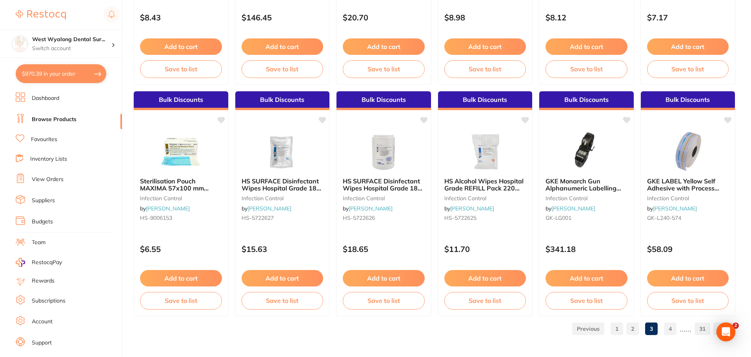
click at [675, 332] on link "4" at bounding box center [670, 329] width 13 height 16
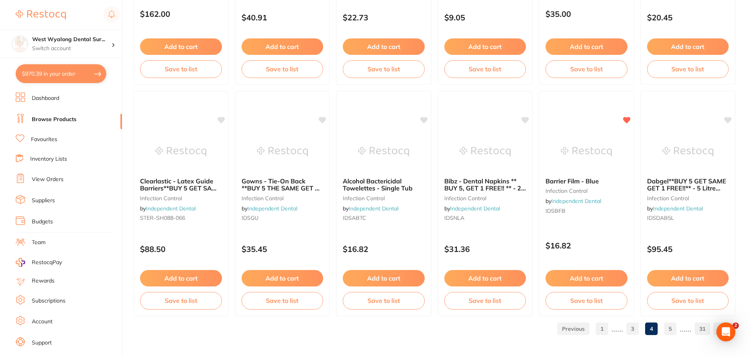
click at [669, 328] on link "5" at bounding box center [670, 329] width 13 height 16
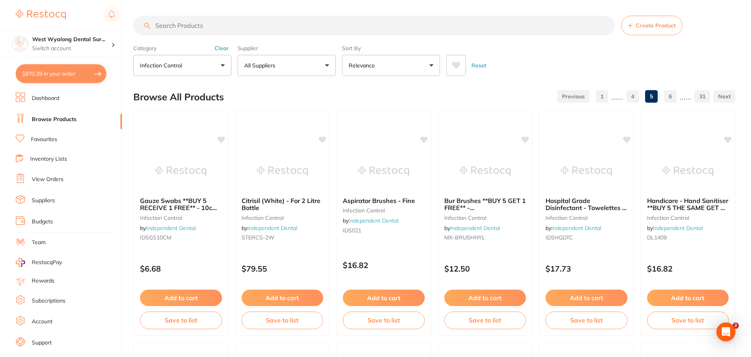
scroll to position [0, 0]
click at [222, 64] on button "infection control" at bounding box center [182, 65] width 98 height 21
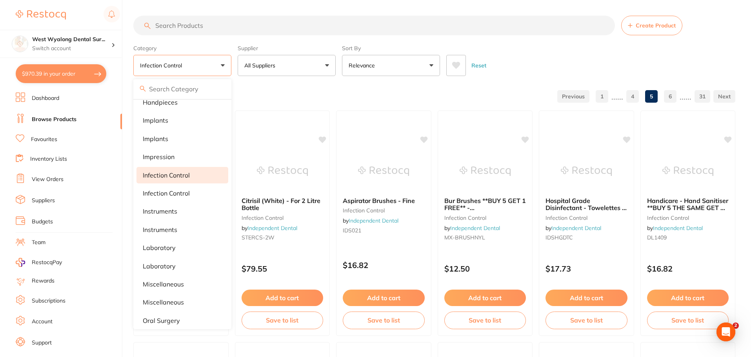
click at [167, 175] on p "infection control" at bounding box center [166, 175] width 47 height 7
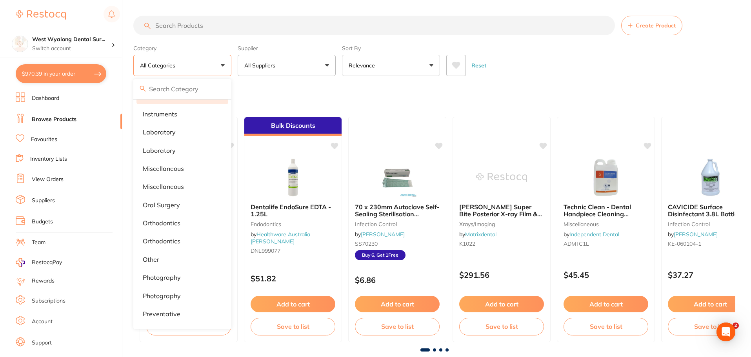
scroll to position [510, 0]
click at [188, 210] on li "oral surgery" at bounding box center [183, 203] width 92 height 16
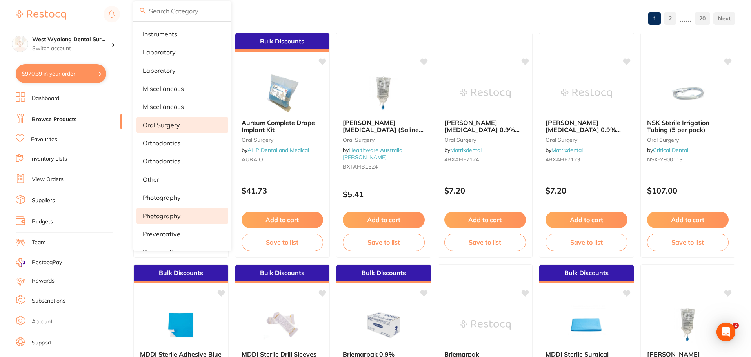
scroll to position [78, 0]
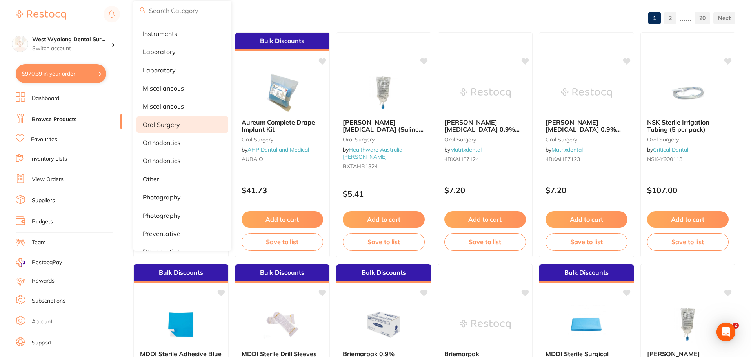
click at [264, 11] on div "Browse All Products 1 2 ...... 20" at bounding box center [434, 18] width 602 height 26
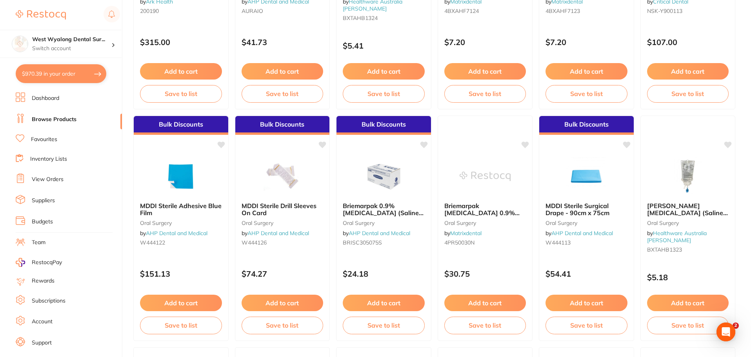
scroll to position [0, 0]
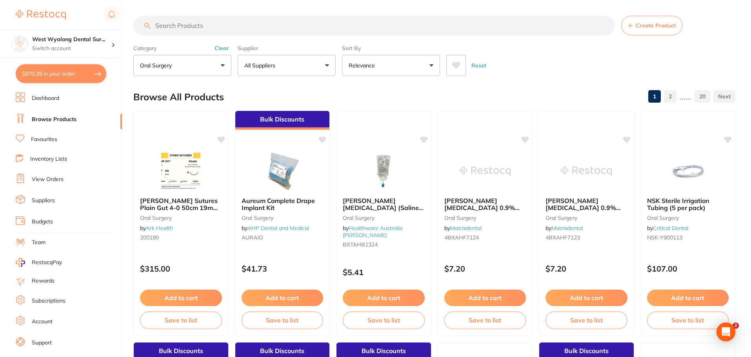
click at [670, 97] on link "2" at bounding box center [670, 97] width 13 height 16
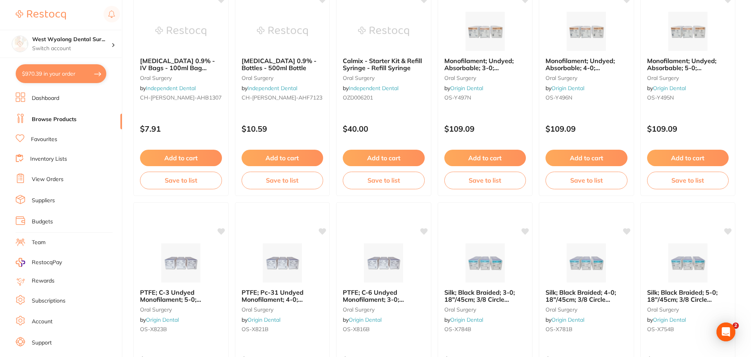
scroll to position [698, 0]
